Goal: Task Accomplishment & Management: Manage account settings

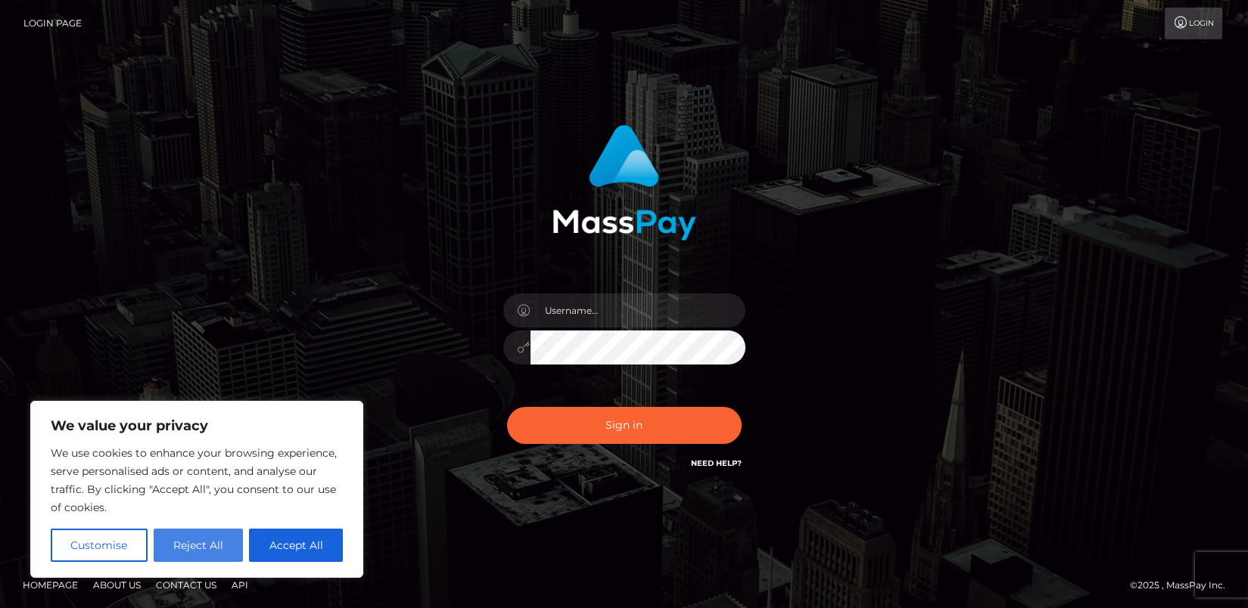
click at [205, 552] on button "Reject All" at bounding box center [199, 545] width 90 height 33
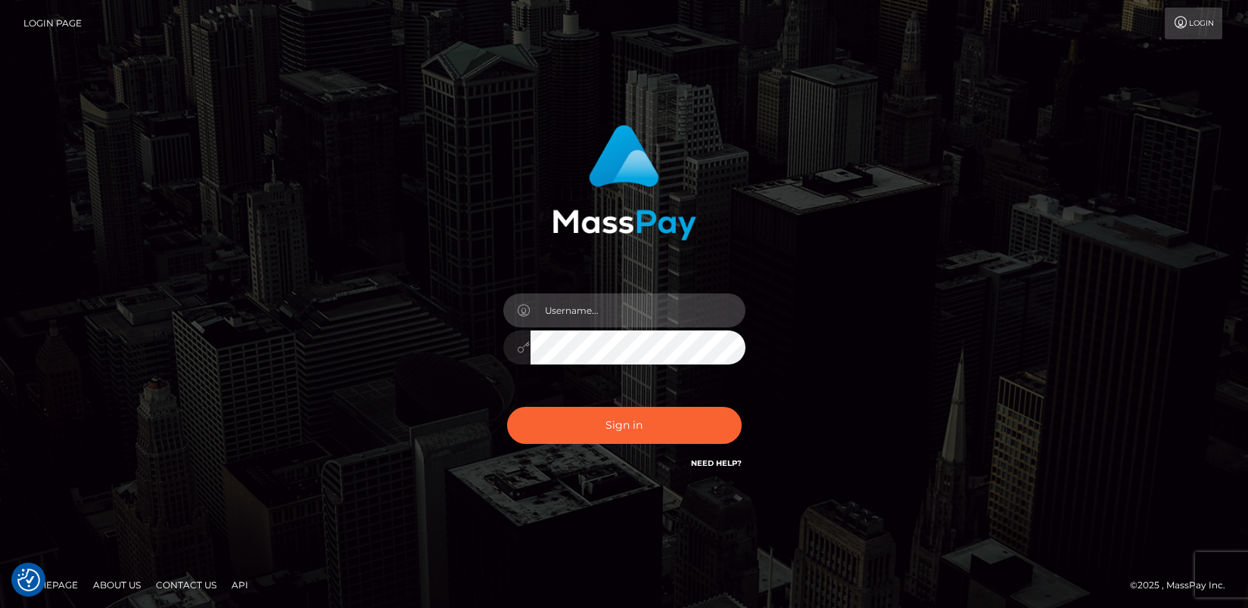
click at [630, 311] on input "text" at bounding box center [637, 311] width 215 height 34
type input "[EMAIL_ADDRESS][DOMAIN_NAME]"
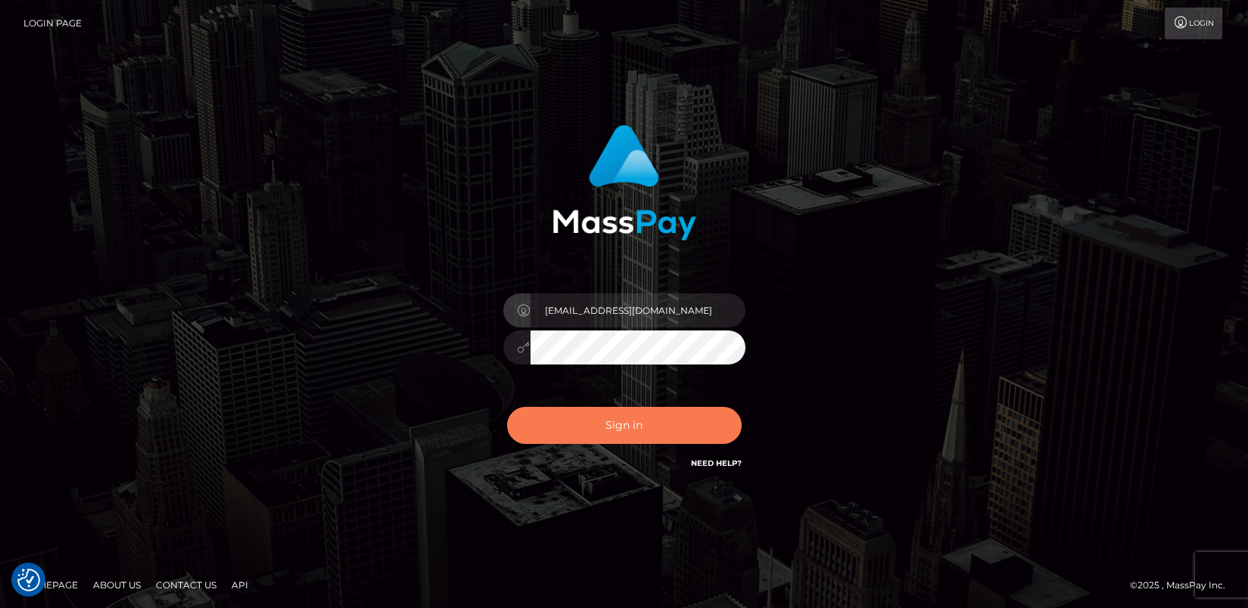
click at [627, 428] on button "Sign in" at bounding box center [624, 425] width 235 height 37
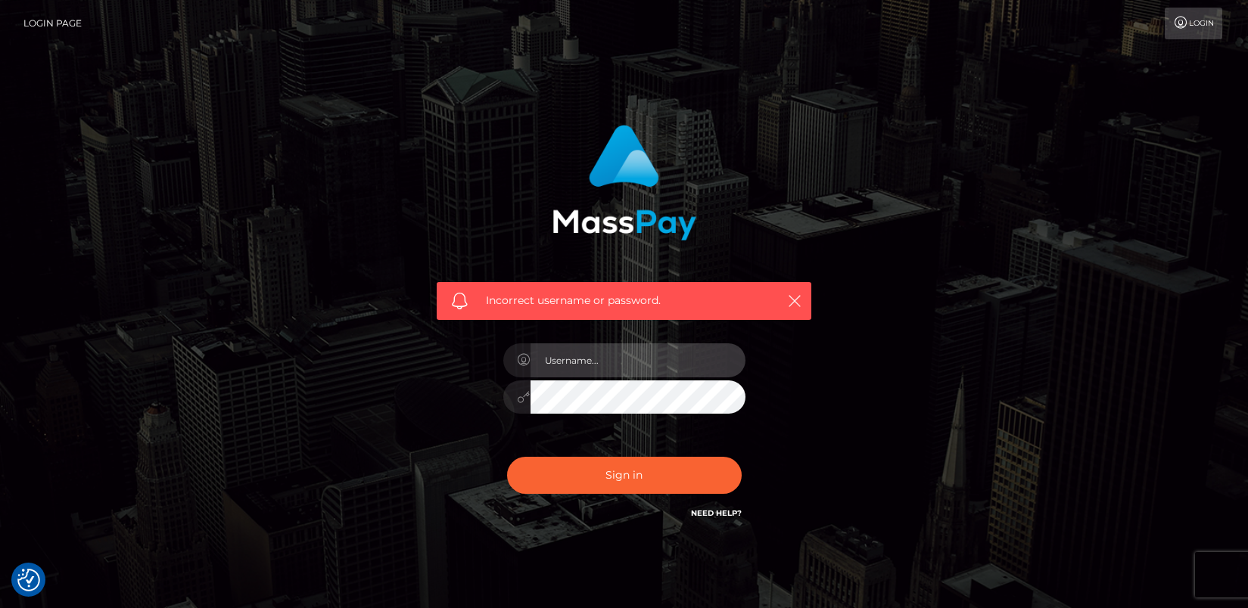
click at [608, 362] on input "text" at bounding box center [637, 361] width 215 height 34
type input "[EMAIL_ADDRESS][DOMAIN_NAME]"
click at [797, 306] on icon "button" at bounding box center [794, 301] width 15 height 15
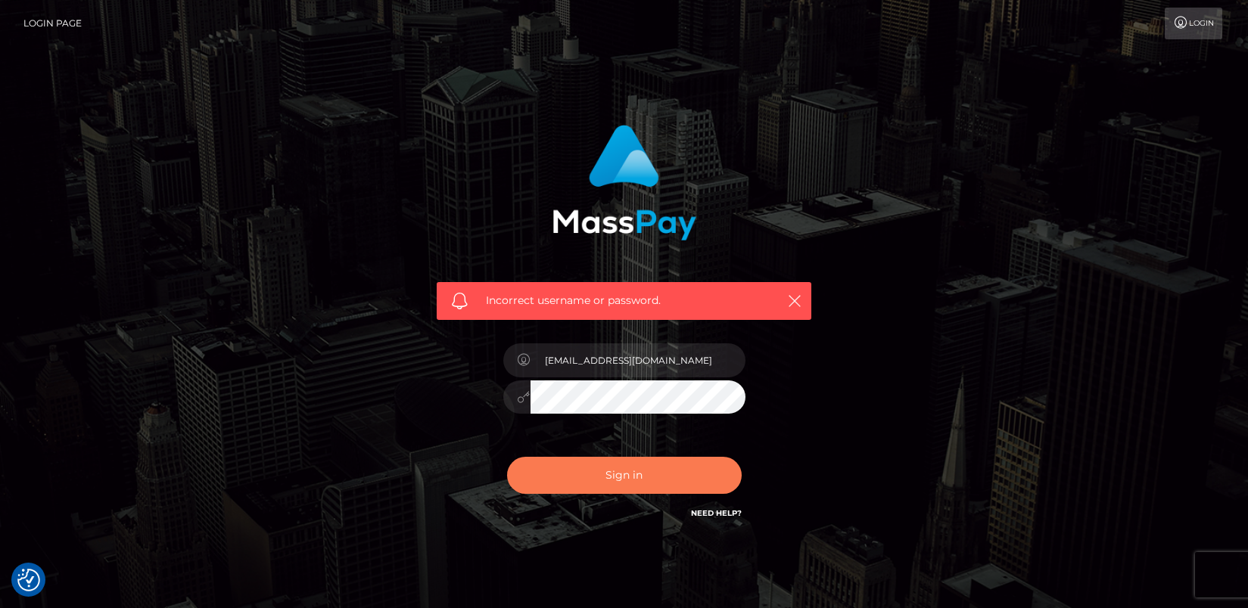
click at [607, 474] on button "Sign in" at bounding box center [624, 475] width 235 height 37
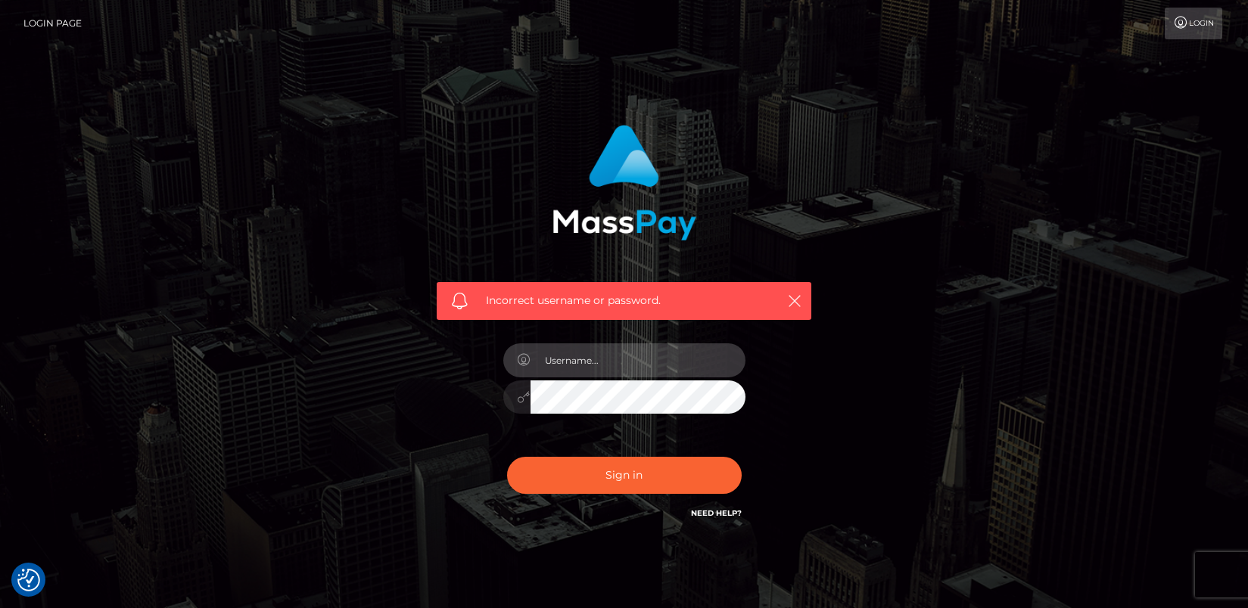
click at [571, 359] on input "text" at bounding box center [637, 361] width 215 height 34
click at [622, 356] on input "text" at bounding box center [637, 361] width 215 height 34
type input "[EMAIL_ADDRESS][DOMAIN_NAME]"
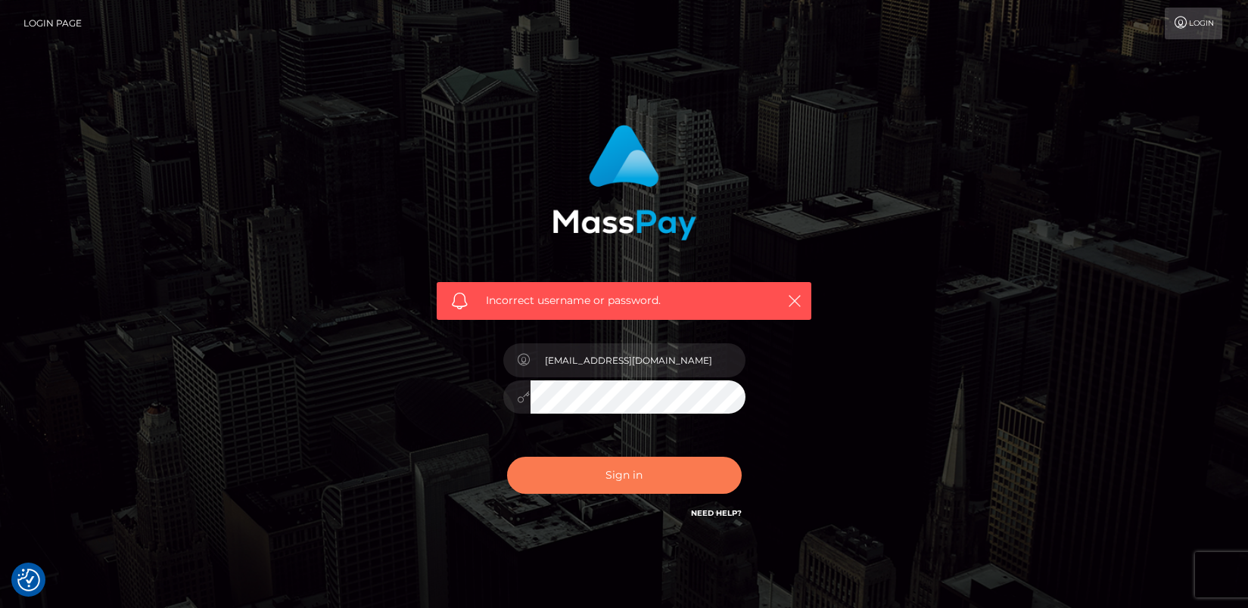
click at [634, 474] on button "Sign in" at bounding box center [624, 475] width 235 height 37
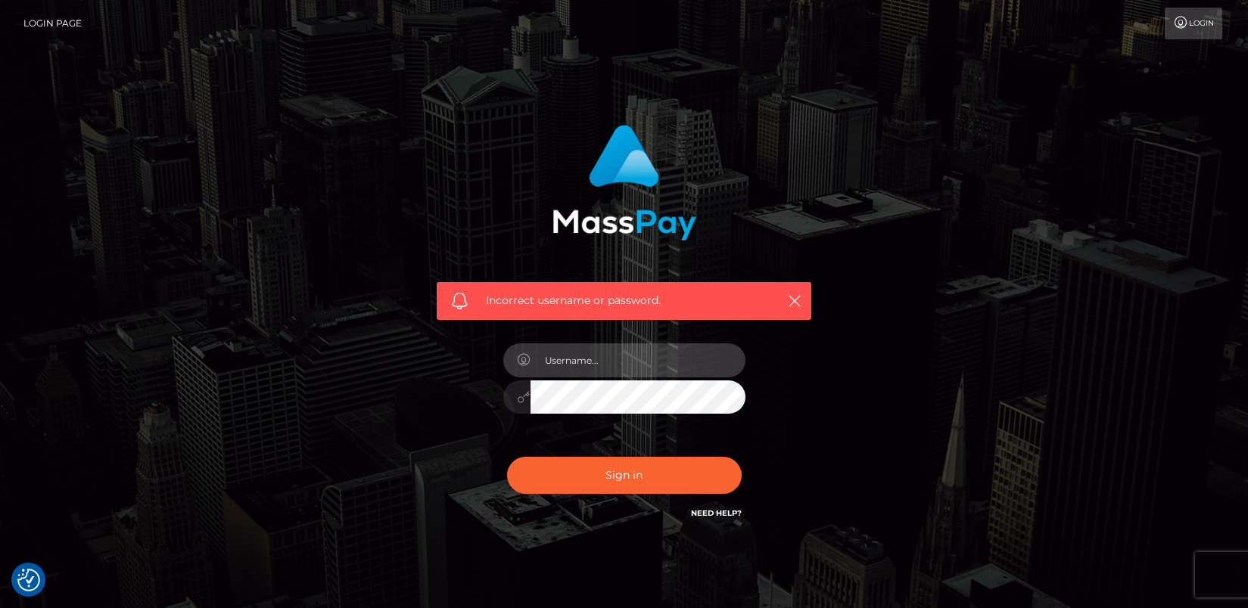
click at [609, 362] on input "text" at bounding box center [637, 361] width 215 height 34
type input "mammagoddess4u@gmail.com"
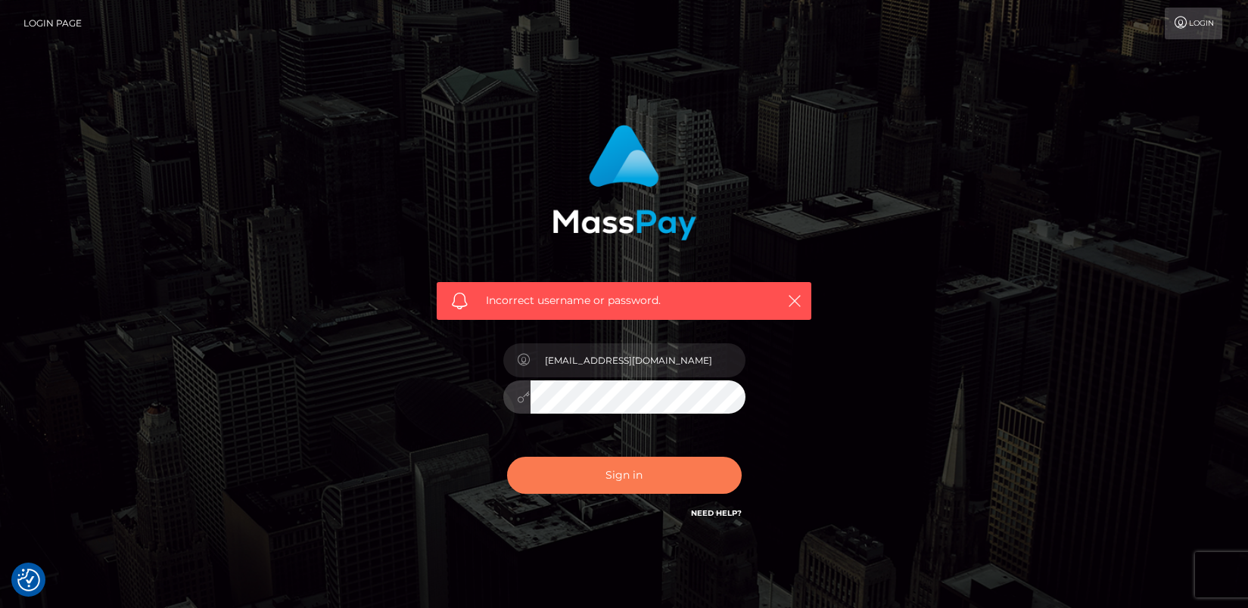
click at [628, 476] on button "Sign in" at bounding box center [624, 475] width 235 height 37
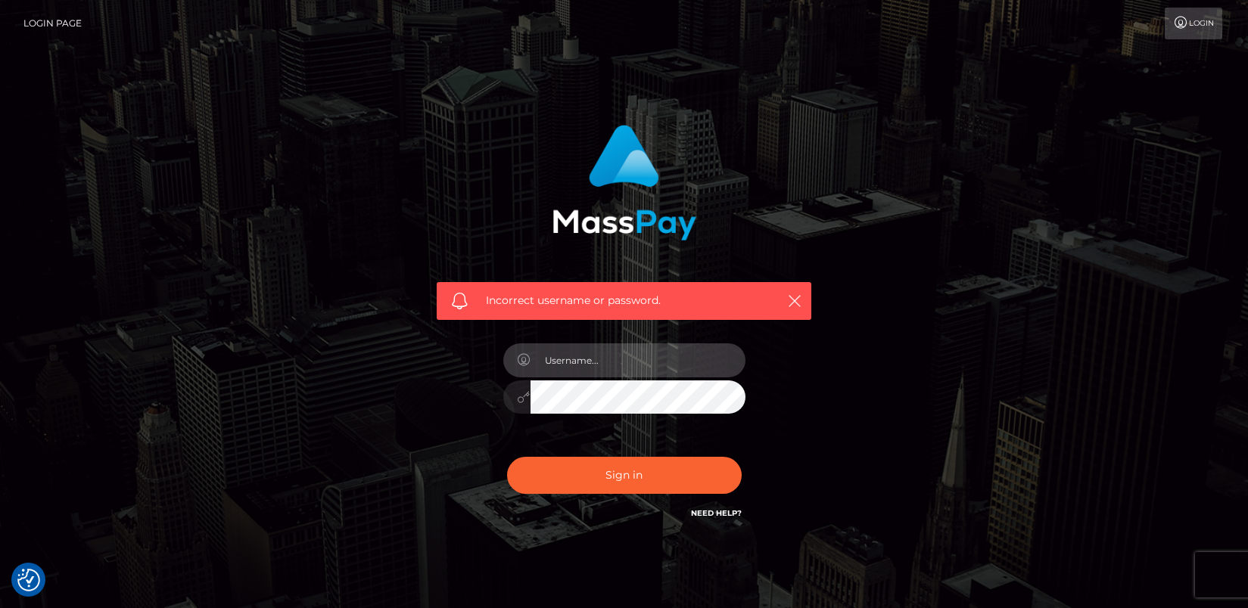
click at [597, 363] on input "text" at bounding box center [637, 361] width 215 height 34
type input "[EMAIL_ADDRESS][DOMAIN_NAME]"
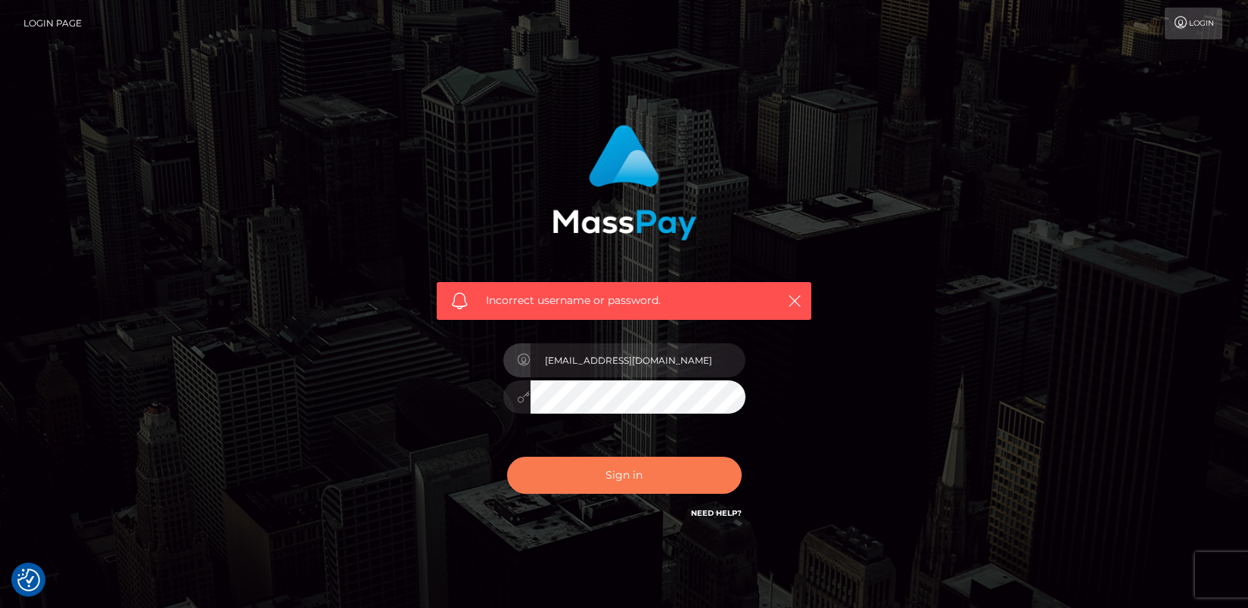
click at [617, 478] on button "Sign in" at bounding box center [624, 475] width 235 height 37
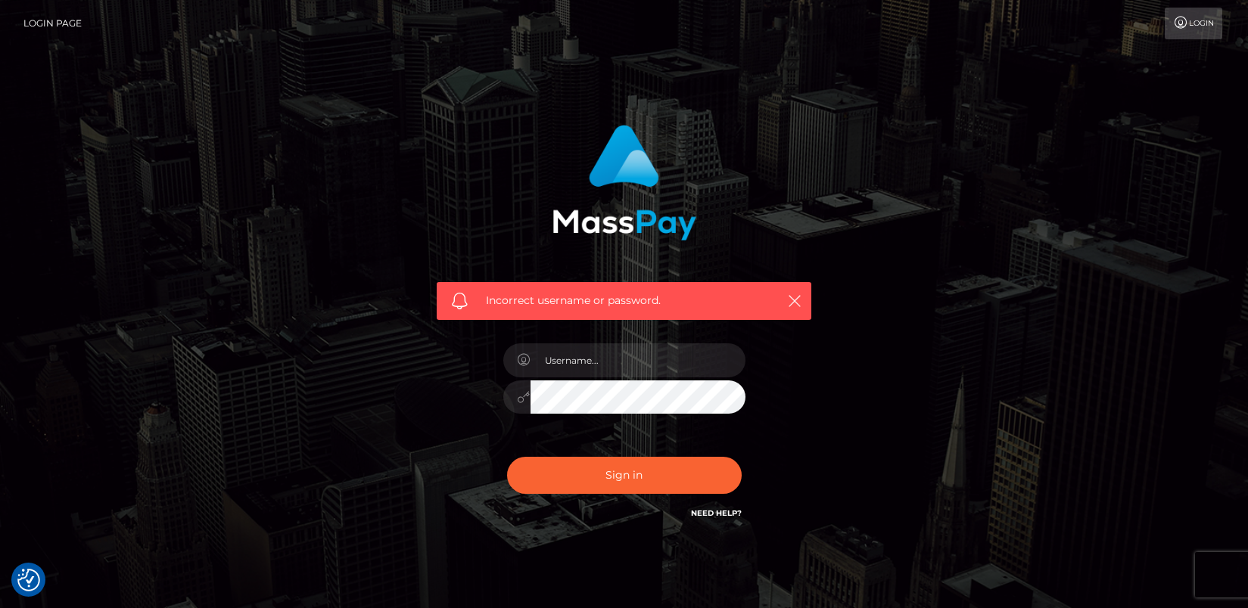
click at [709, 514] on link "Need Help?" at bounding box center [716, 514] width 51 height 10
click at [717, 514] on link "Need Help?" at bounding box center [716, 514] width 51 height 10
click at [1197, 25] on link "Login" at bounding box center [1194, 24] width 58 height 32
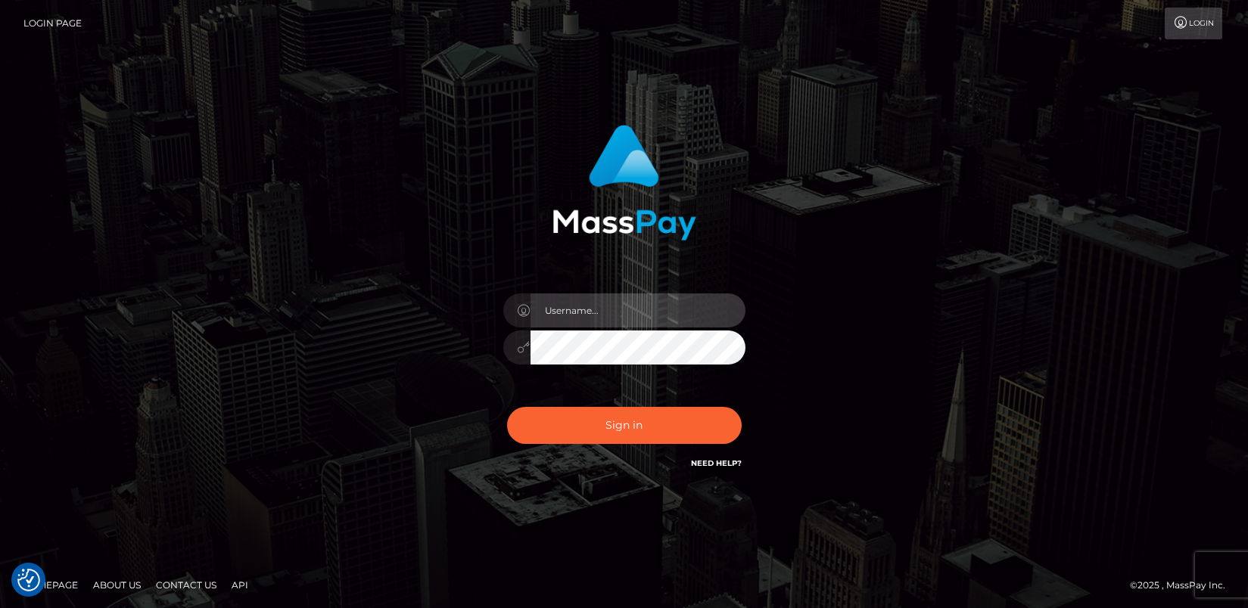
click at [571, 312] on input "text" at bounding box center [637, 311] width 215 height 34
type input "[EMAIL_ADDRESS][DOMAIN_NAME]"
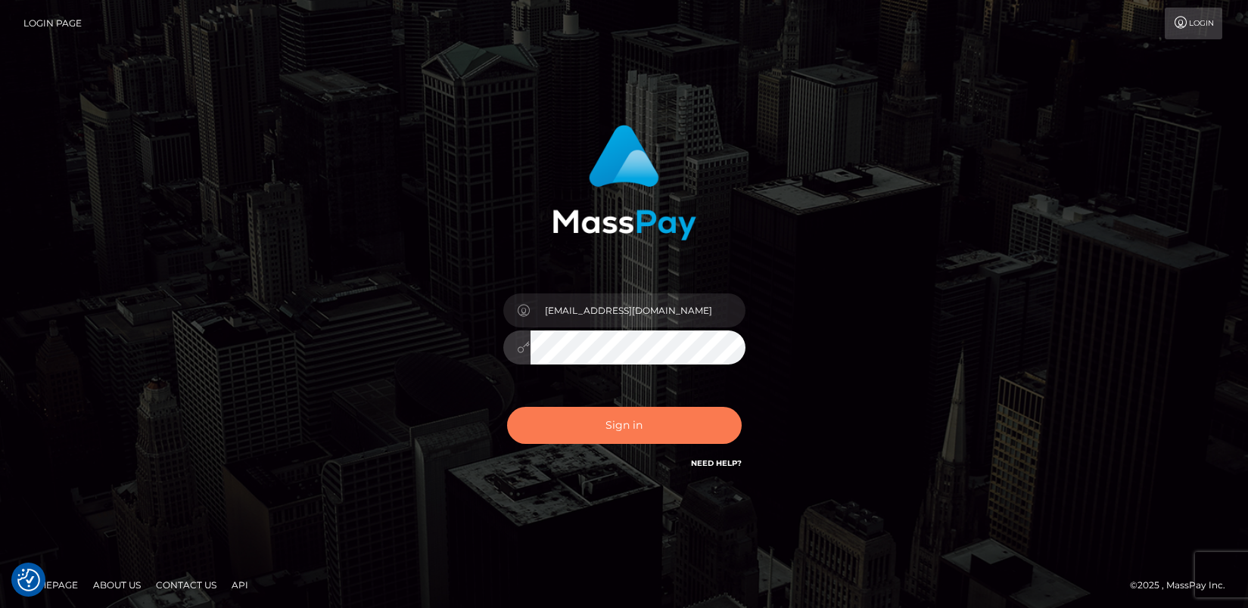
click at [624, 427] on button "Sign in" at bounding box center [624, 425] width 235 height 37
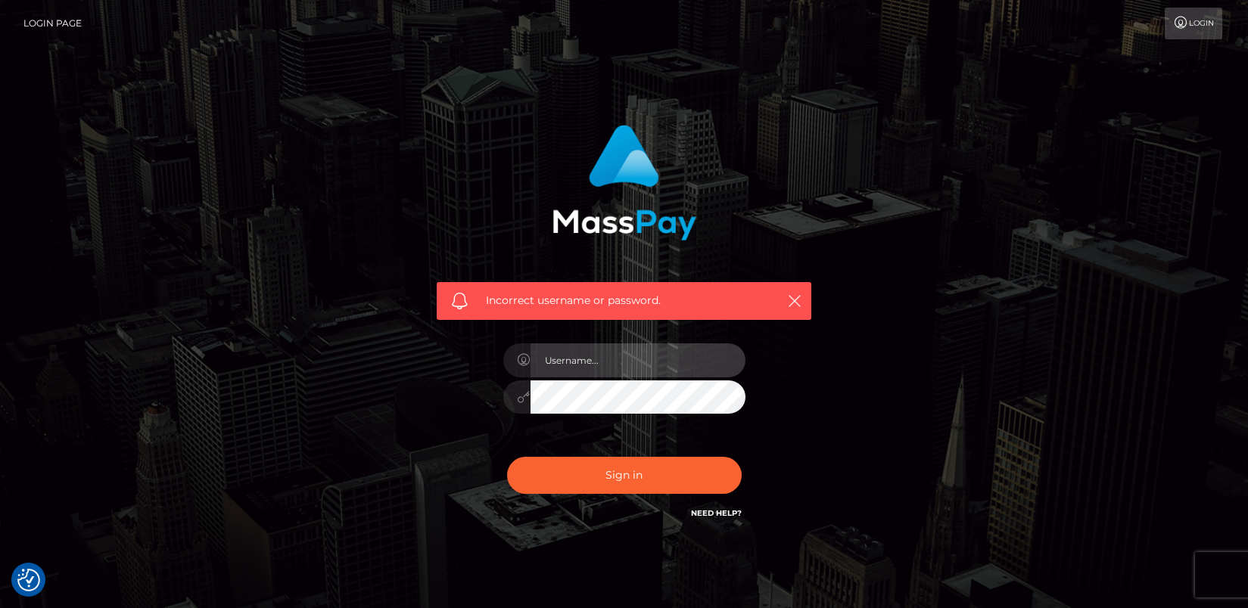
click at [555, 356] on input "text" at bounding box center [637, 361] width 215 height 34
type input "[EMAIL_ADDRESS][DOMAIN_NAME]"
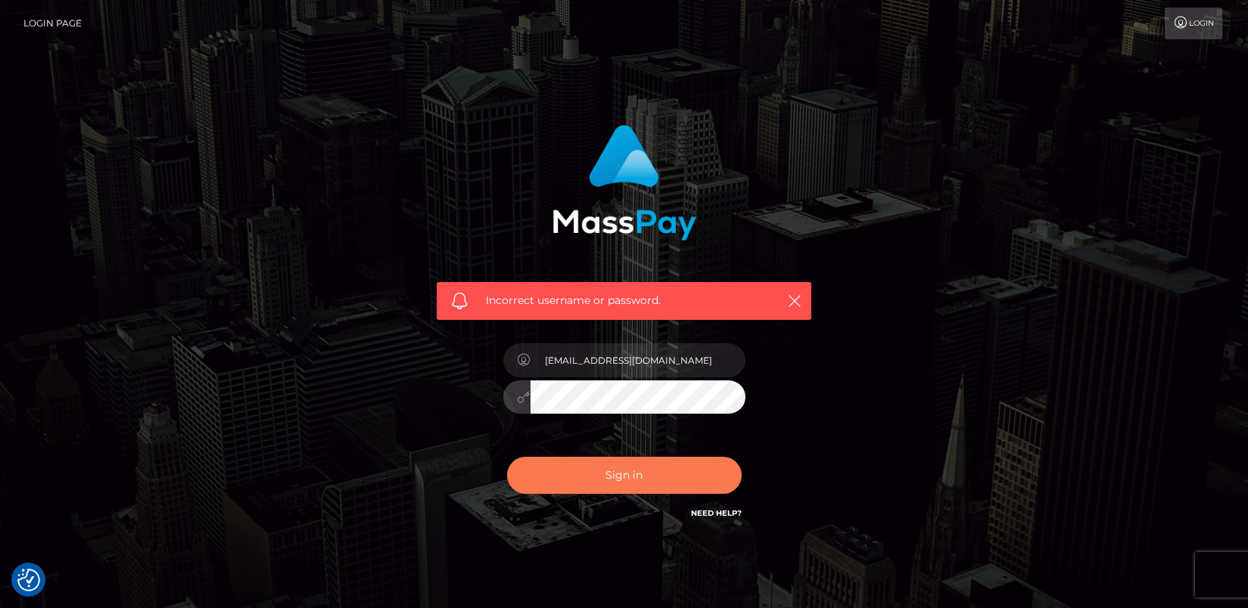
click at [639, 468] on button "Sign in" at bounding box center [624, 475] width 235 height 37
